Goal: Task Accomplishment & Management: Complete application form

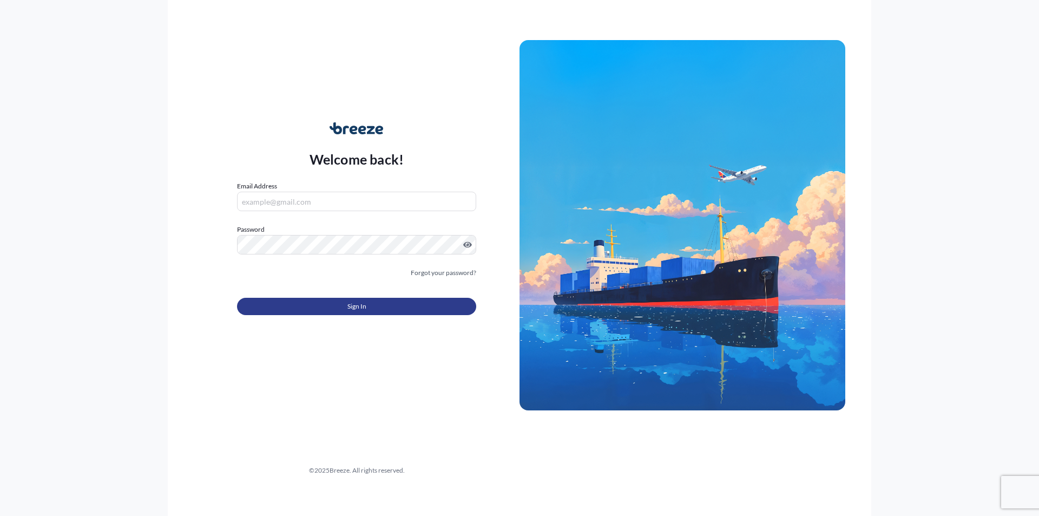
type input "[PERSON_NAME][EMAIL_ADDRESS][PERSON_NAME][DOMAIN_NAME]"
click at [349, 311] on span "Sign In" at bounding box center [357, 306] width 19 height 11
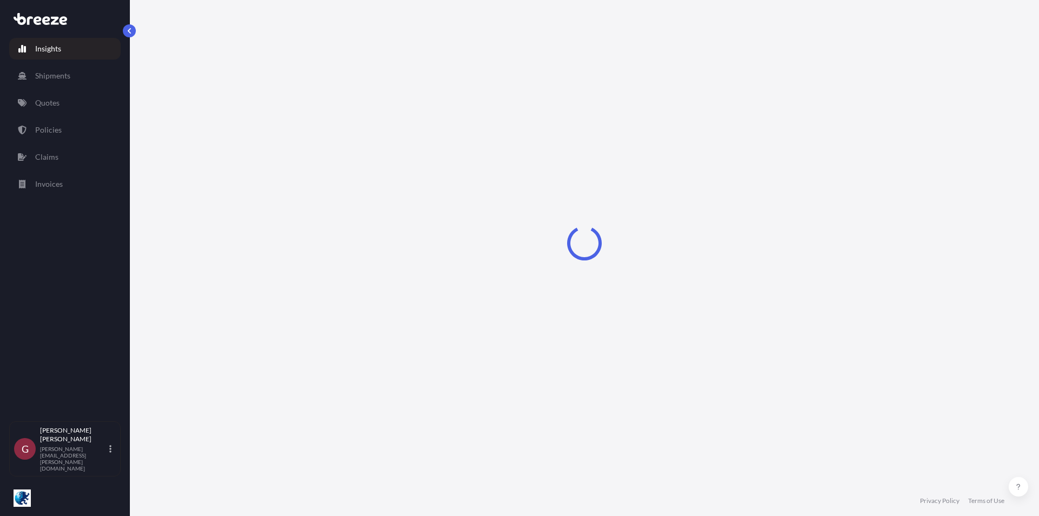
select select "2025"
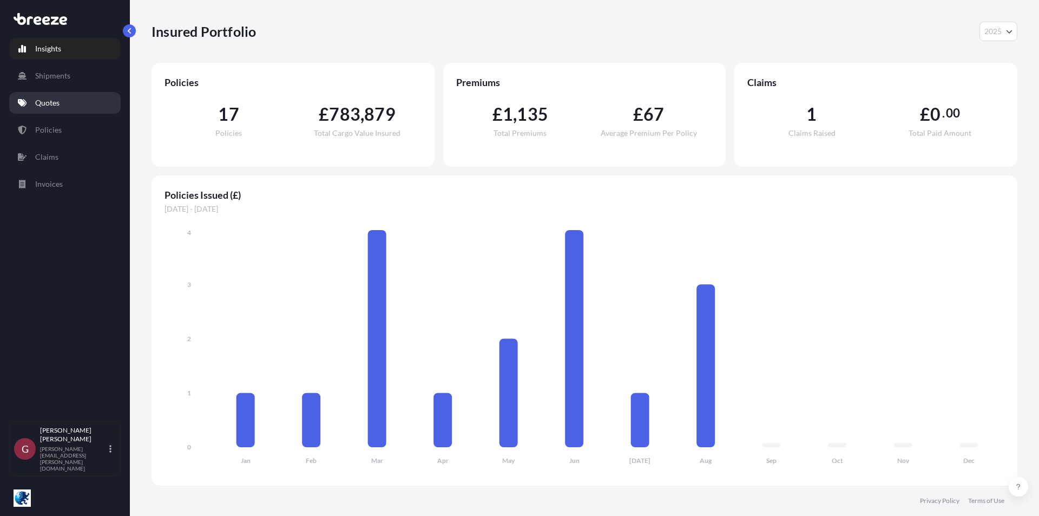
click at [61, 103] on link "Quotes" at bounding box center [65, 103] width 112 height 22
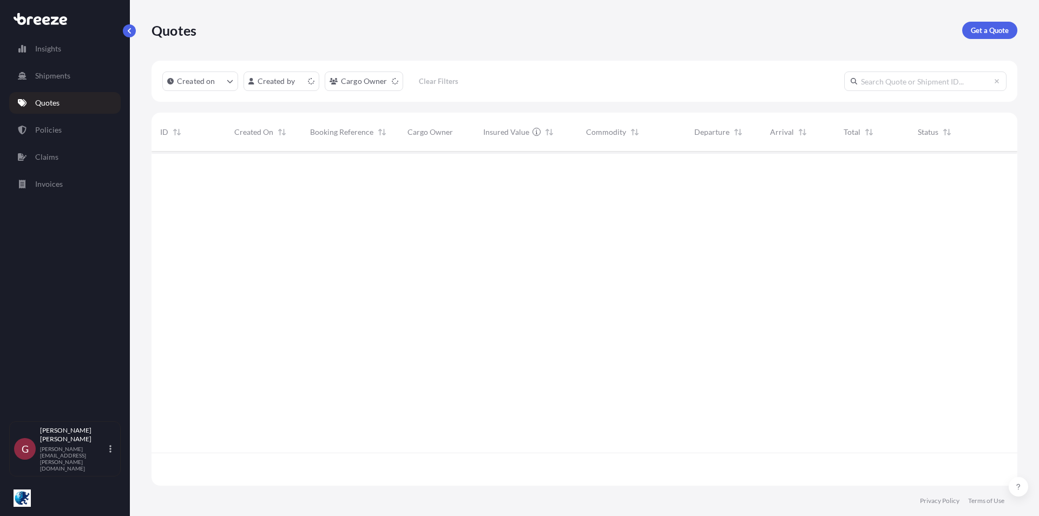
scroll to position [332, 858]
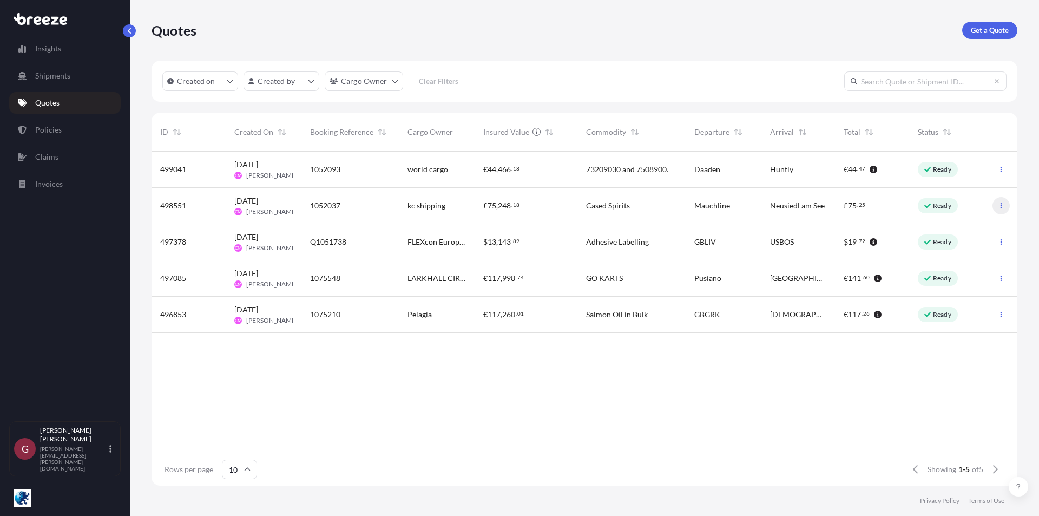
click at [1000, 209] on button "button" at bounding box center [1001, 205] width 17 height 17
click at [948, 207] on p "Ready" at bounding box center [942, 205] width 18 height 9
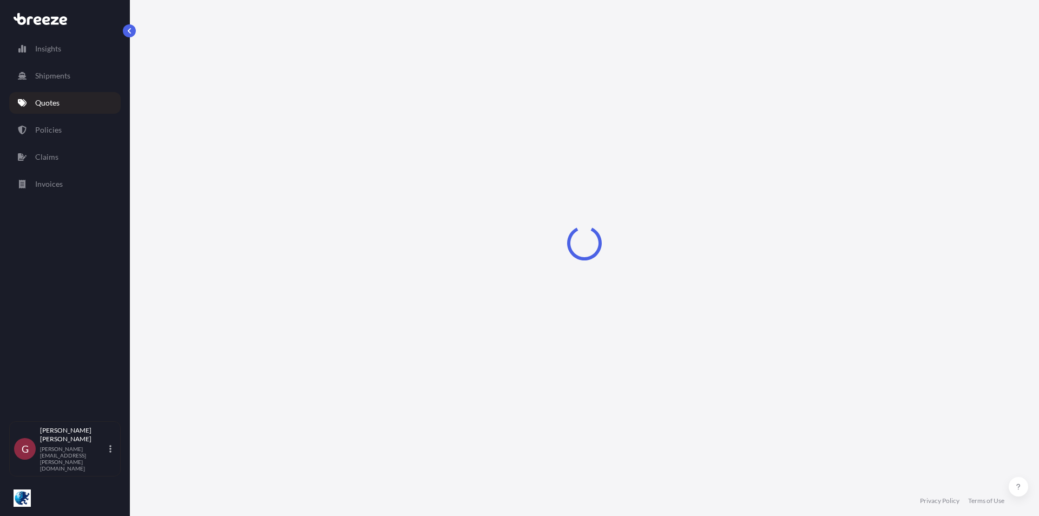
select select "Road"
select select "1"
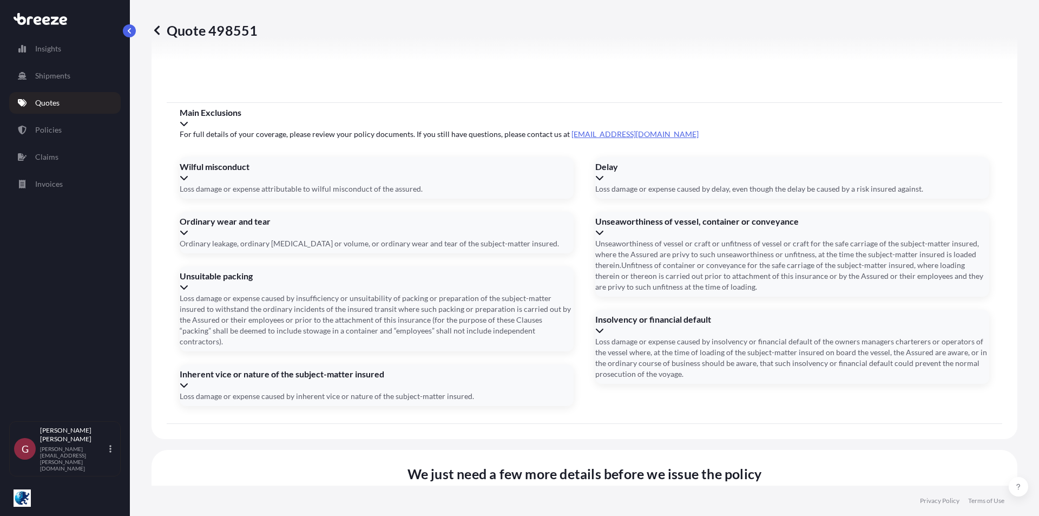
scroll to position [1202, 0]
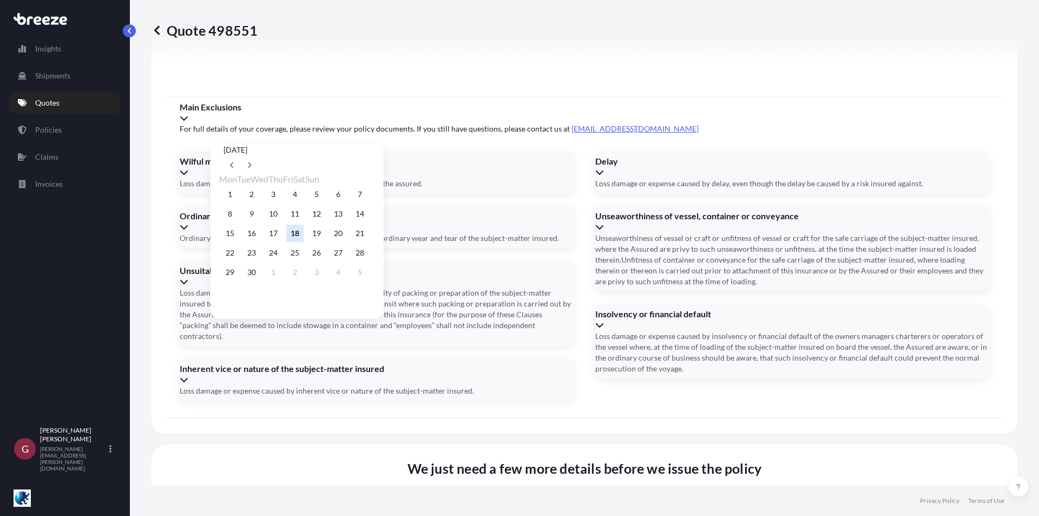
click at [255, 255] on button "23" at bounding box center [251, 252] width 17 height 17
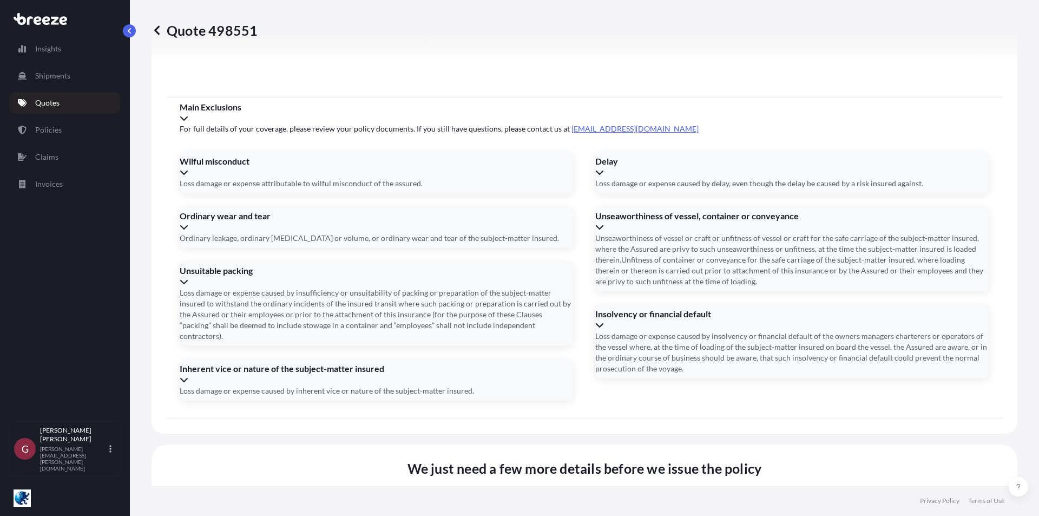
type input "[DATE]"
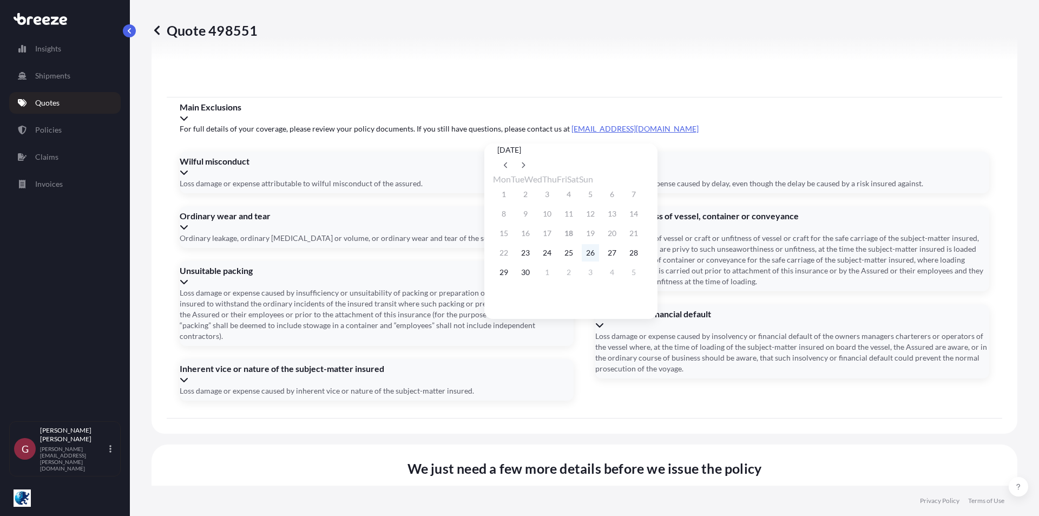
click at [599, 261] on button "26" at bounding box center [590, 252] width 17 height 17
type input "[DATE]"
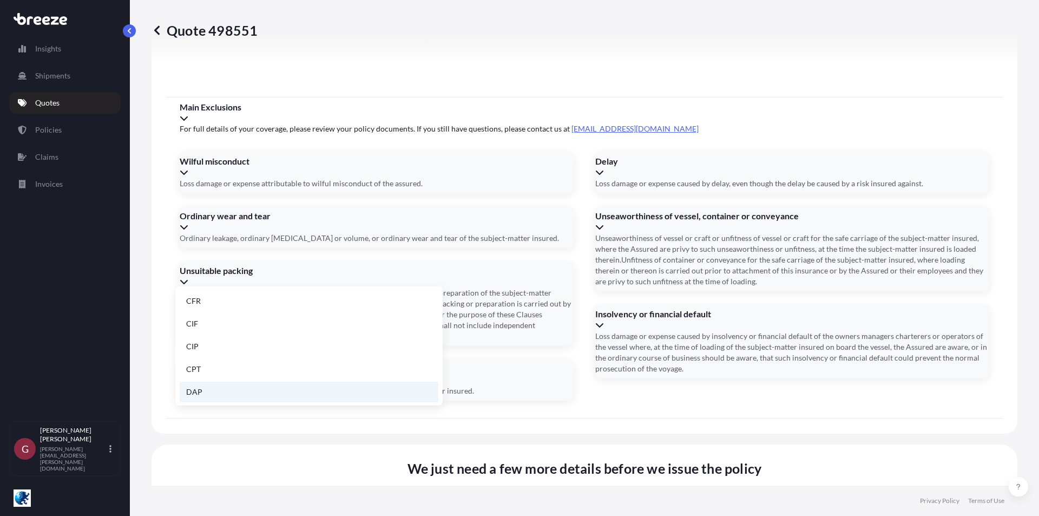
click at [222, 390] on li "DAP" at bounding box center [309, 392] width 259 height 21
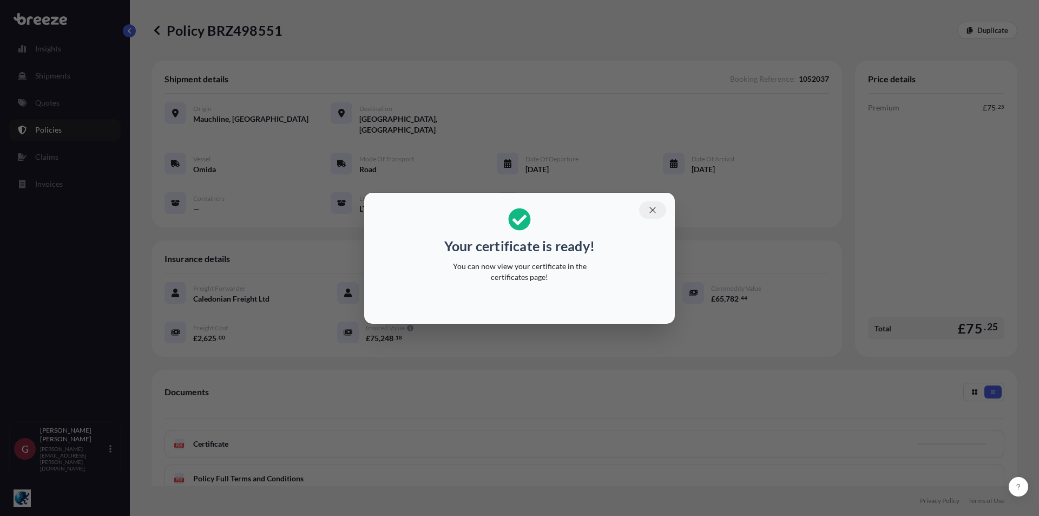
click at [654, 211] on icon "button" at bounding box center [653, 210] width 10 height 10
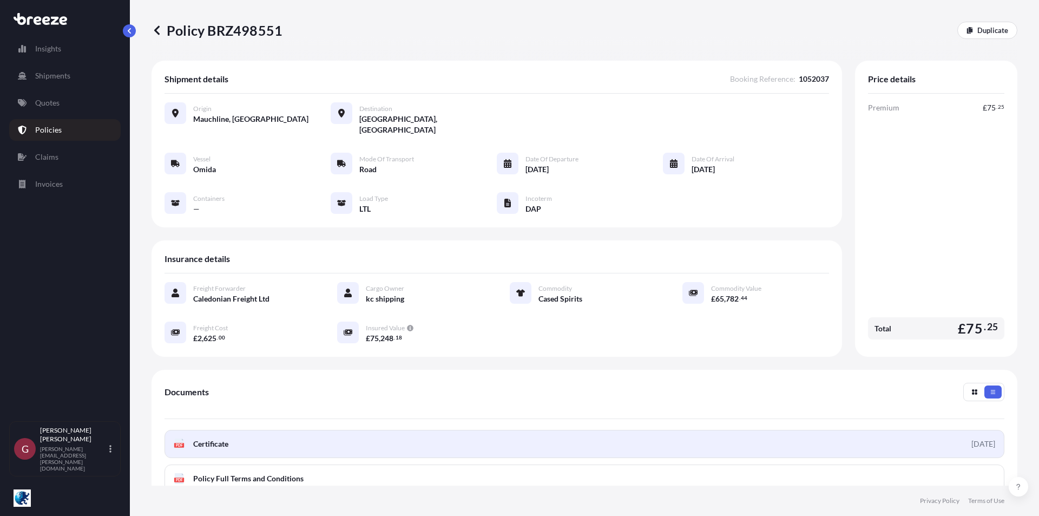
click at [833, 431] on link "PDF Certificate [DATE]" at bounding box center [585, 444] width 840 height 28
